Goal: Communication & Community: Answer question/provide support

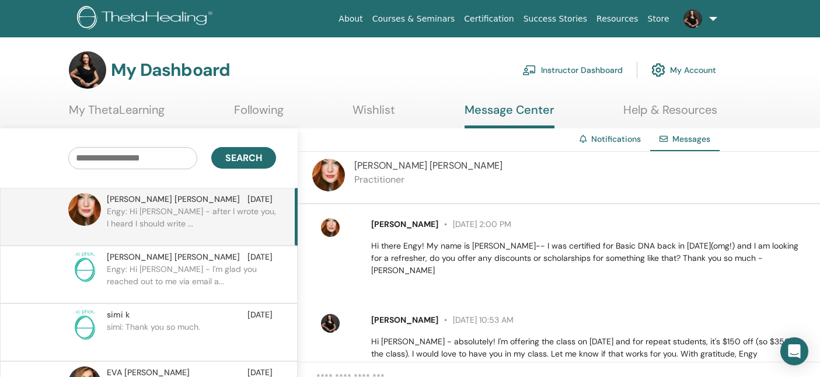
click at [699, 20] on img at bounding box center [693, 18] width 19 height 19
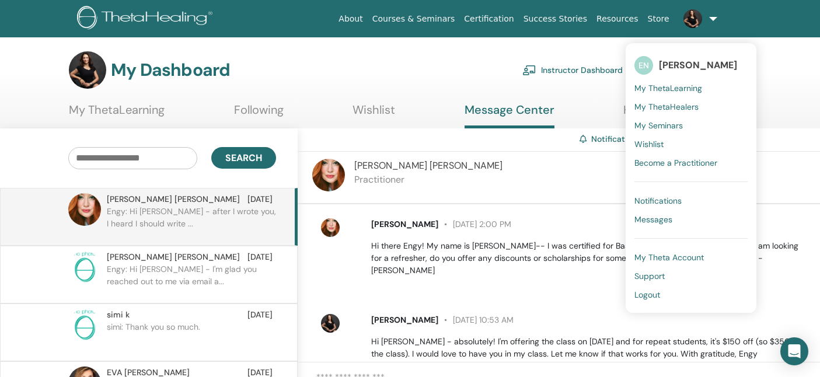
click at [657, 220] on span "Messages" at bounding box center [654, 219] width 38 height 11
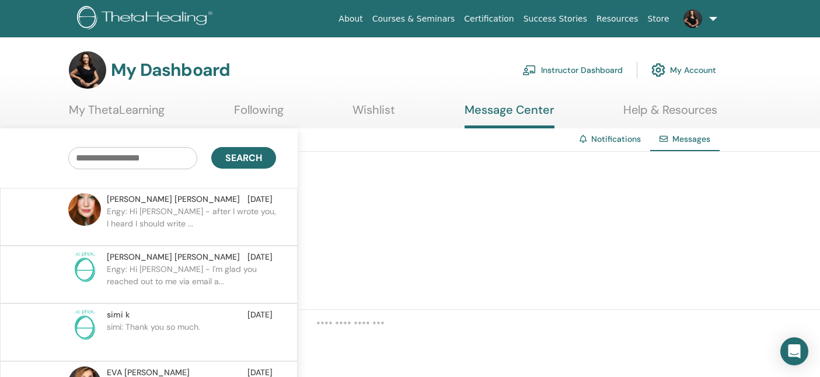
click at [697, 12] on img at bounding box center [693, 18] width 19 height 19
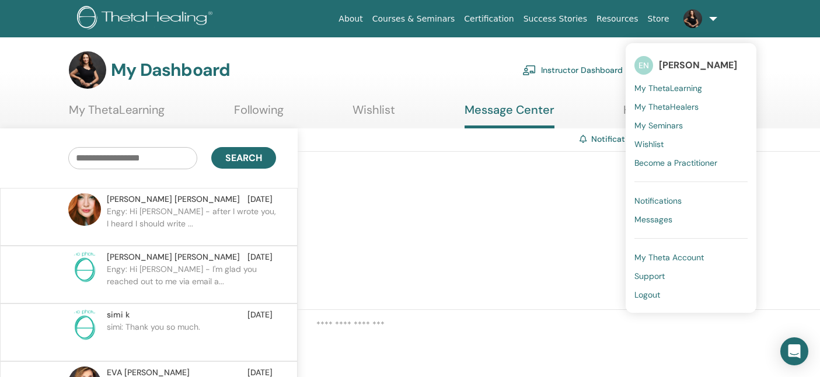
click at [664, 200] on span "Notifications" at bounding box center [658, 201] width 47 height 11
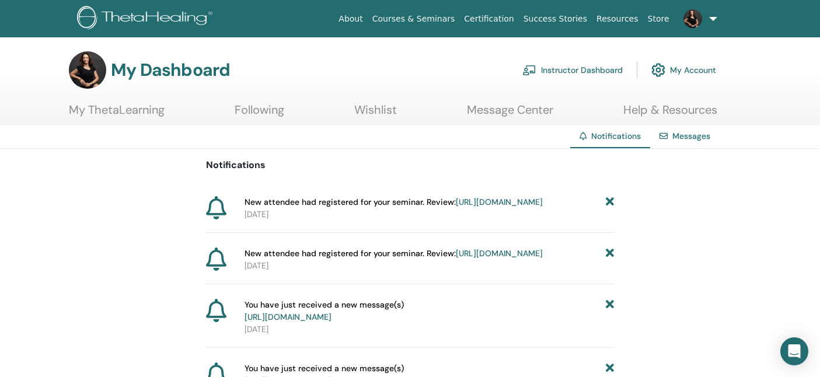
click at [468, 207] on link "https://member.thetahealing.com/instructor/seminar/371111/attendees" at bounding box center [499, 202] width 87 height 11
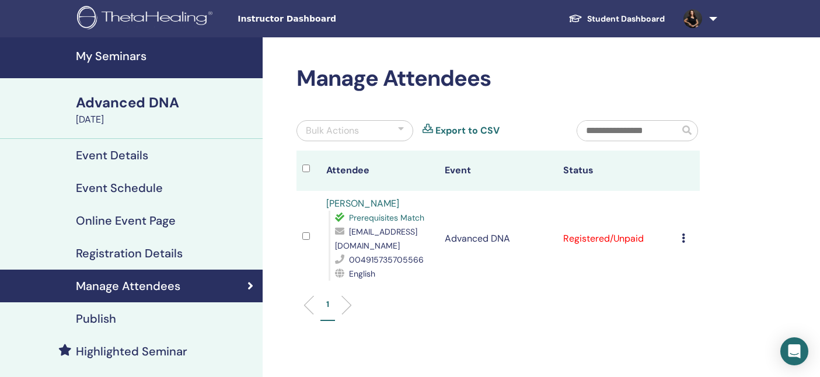
click at [373, 203] on link "Selam Yemane" at bounding box center [362, 203] width 73 height 12
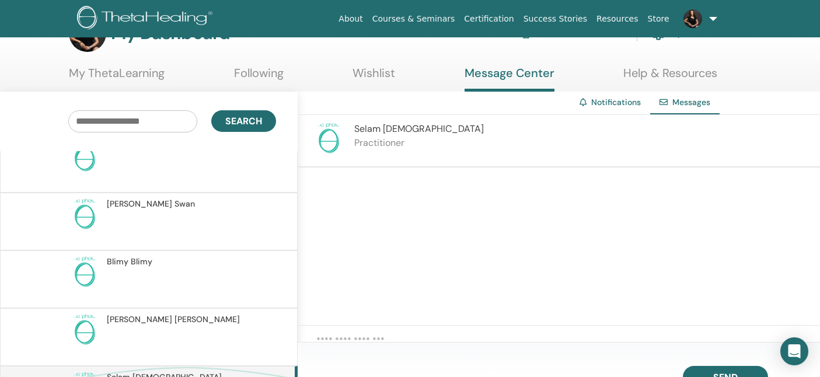
scroll to position [768, 0]
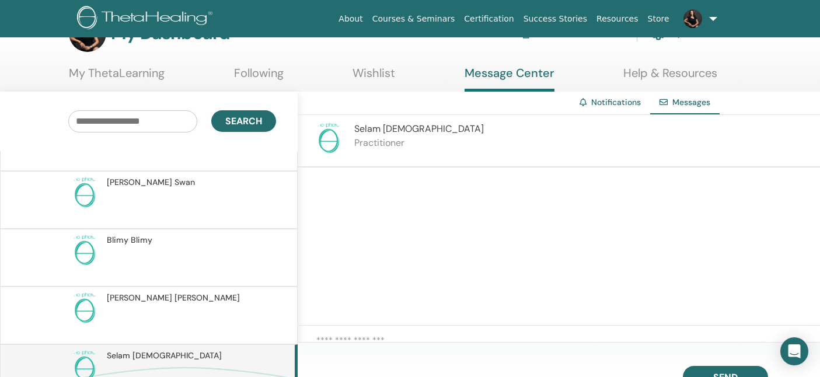
click at [407, 339] on textarea at bounding box center [568, 344] width 504 height 21
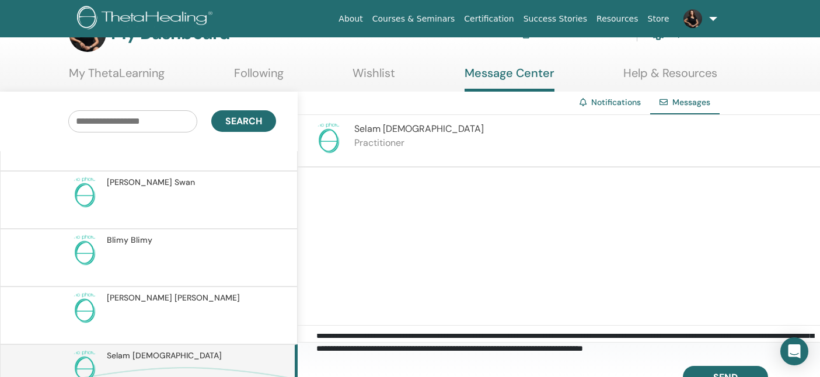
scroll to position [0, 0]
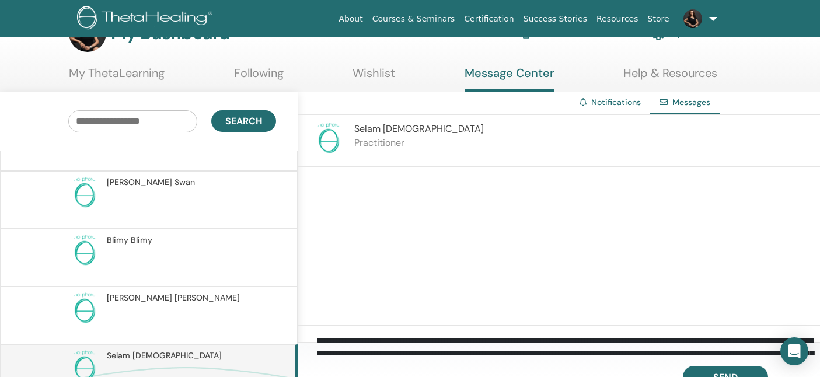
click at [473, 340] on textarea "**********" at bounding box center [568, 344] width 504 height 21
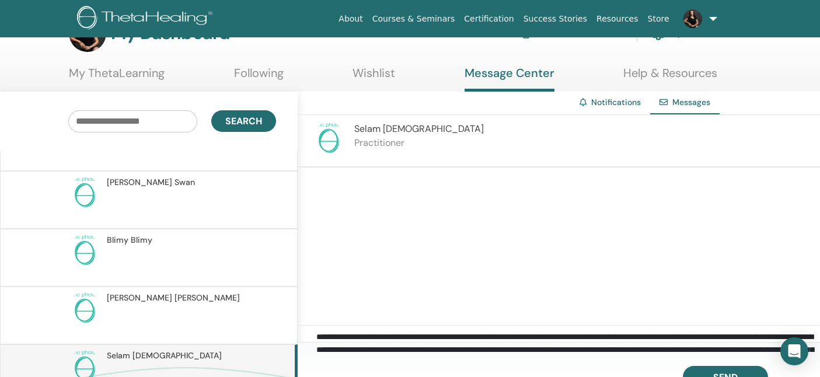
scroll to position [43, 0]
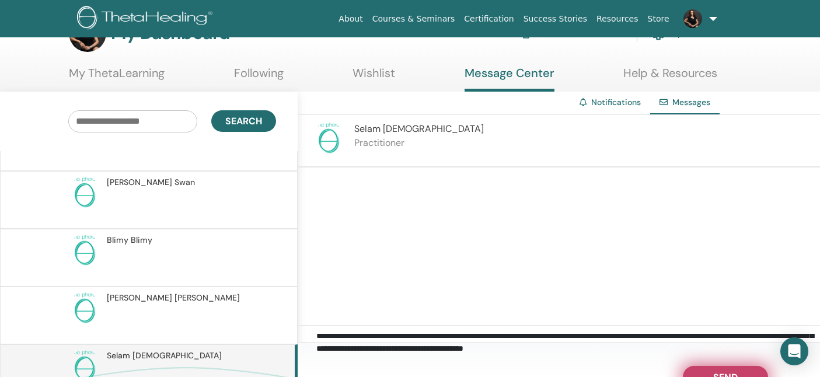
type textarea "**********"
click at [707, 369] on button "Send" at bounding box center [725, 377] width 85 height 22
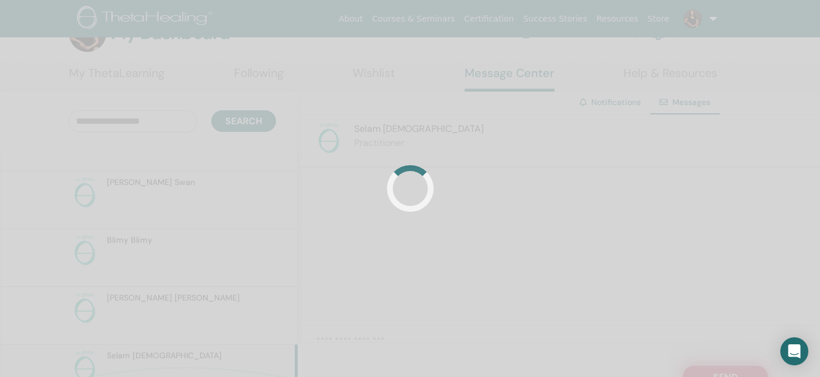
scroll to position [0, 0]
